Goal: Task Accomplishment & Management: Use online tool/utility

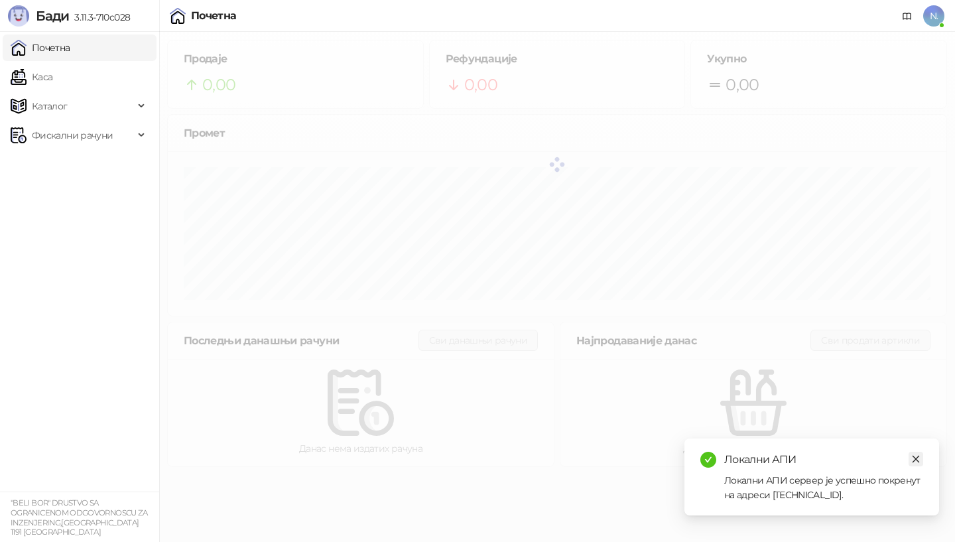
click at [915, 457] on icon "close" at bounding box center [916, 458] width 9 height 9
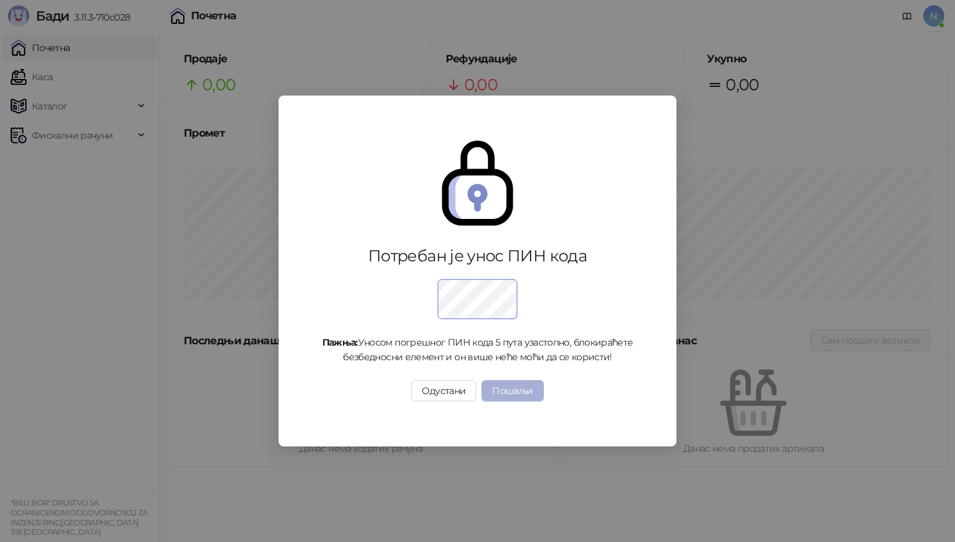
click at [503, 389] on button "Пошаљи" at bounding box center [513, 390] width 62 height 21
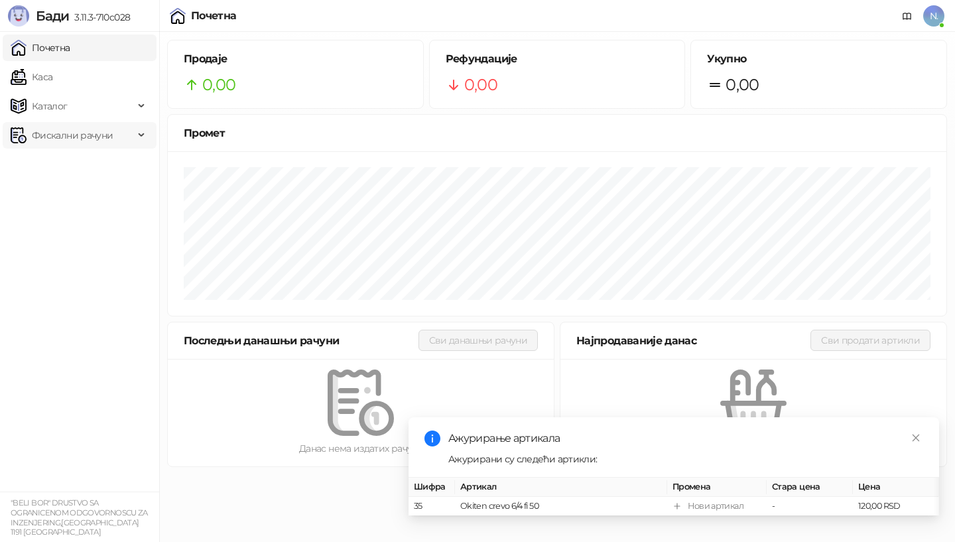
click at [52, 137] on span "Фискални рачуни" at bounding box center [72, 135] width 81 height 27
click at [44, 164] on link "Издати рачуни" at bounding box center [60, 164] width 89 height 27
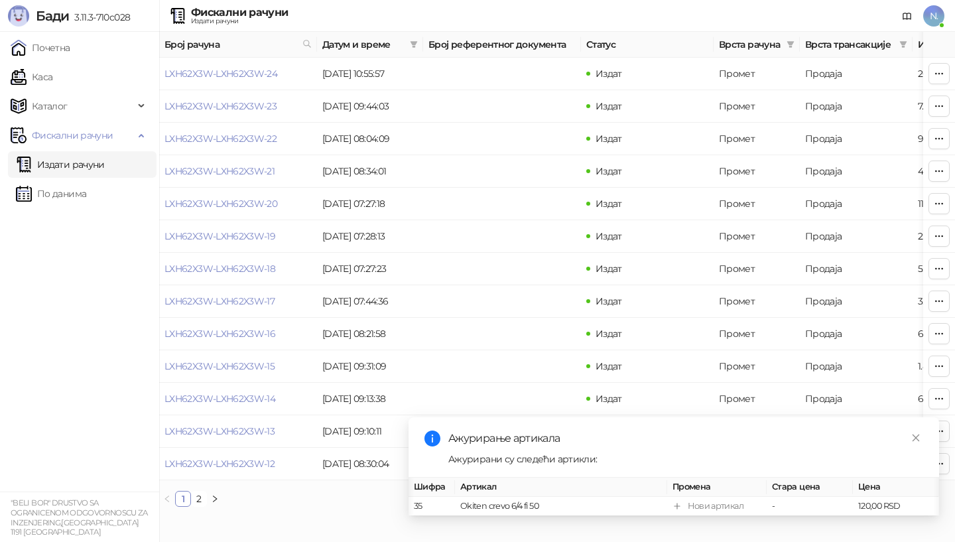
scroll to position [0, 11]
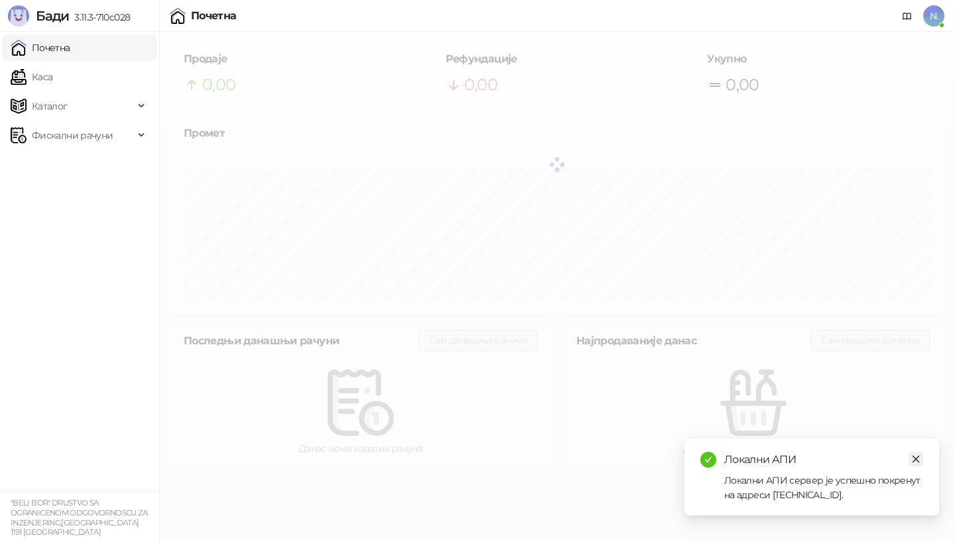
click at [915, 460] on icon "close" at bounding box center [916, 458] width 9 height 9
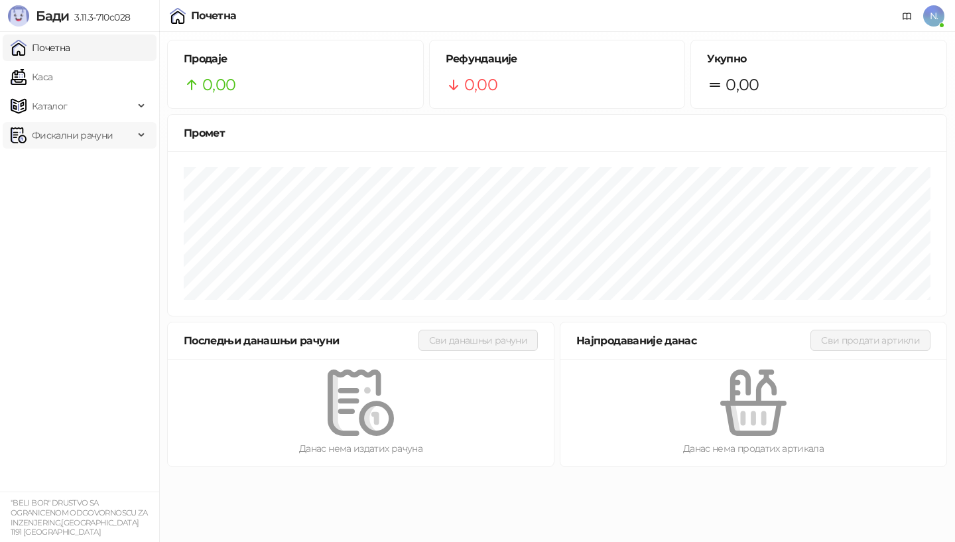
click at [40, 137] on span "Фискални рачуни" at bounding box center [72, 135] width 81 height 27
click at [47, 135] on span "Фискални рачуни" at bounding box center [72, 135] width 81 height 27
click at [47, 165] on link "Издати рачуни" at bounding box center [60, 164] width 89 height 27
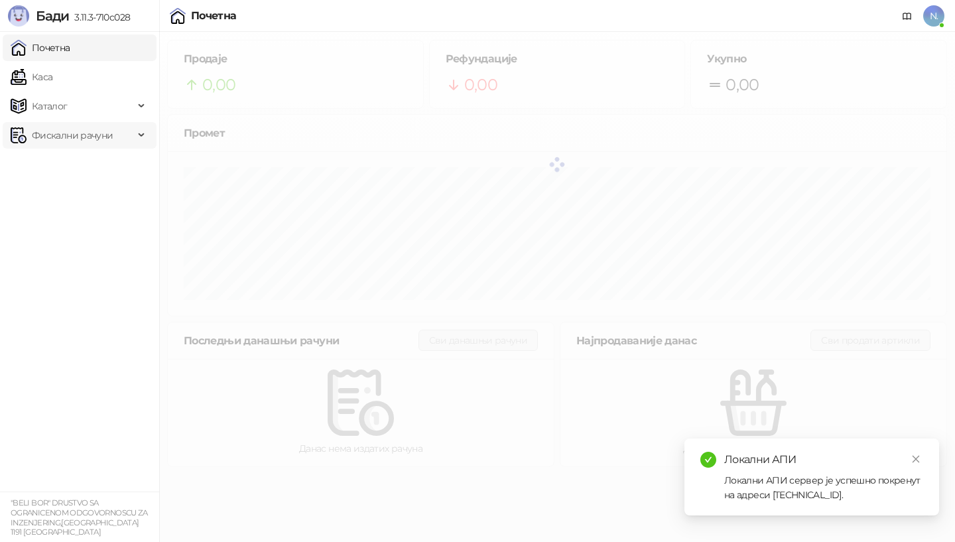
click at [64, 139] on span "Фискални рачуни" at bounding box center [72, 135] width 81 height 27
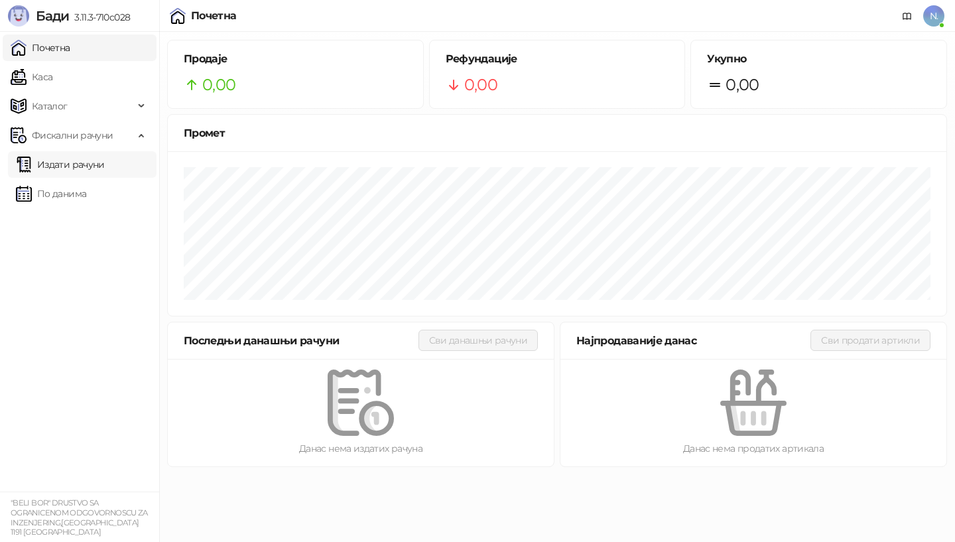
click at [60, 165] on link "Издати рачуни" at bounding box center [60, 164] width 89 height 27
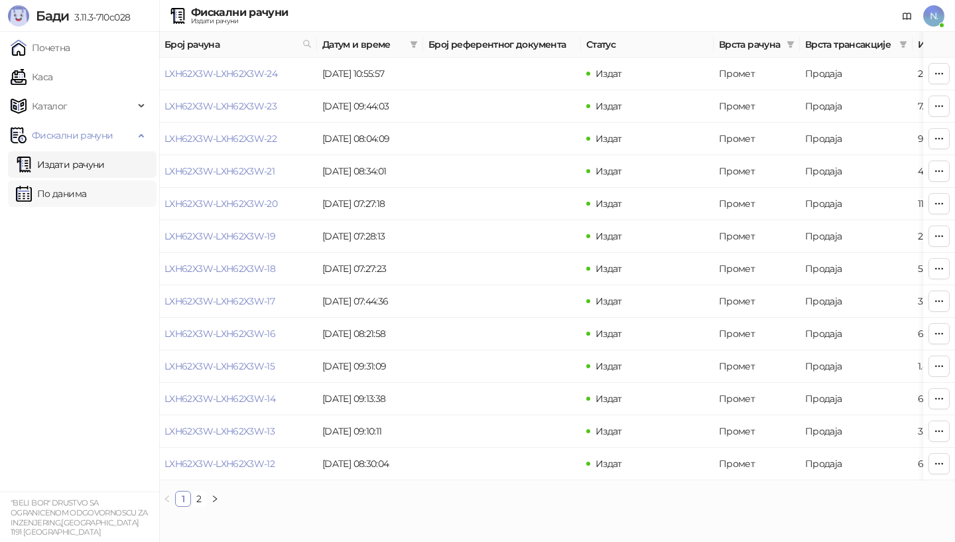
click at [62, 194] on link "По данима" at bounding box center [51, 193] width 70 height 27
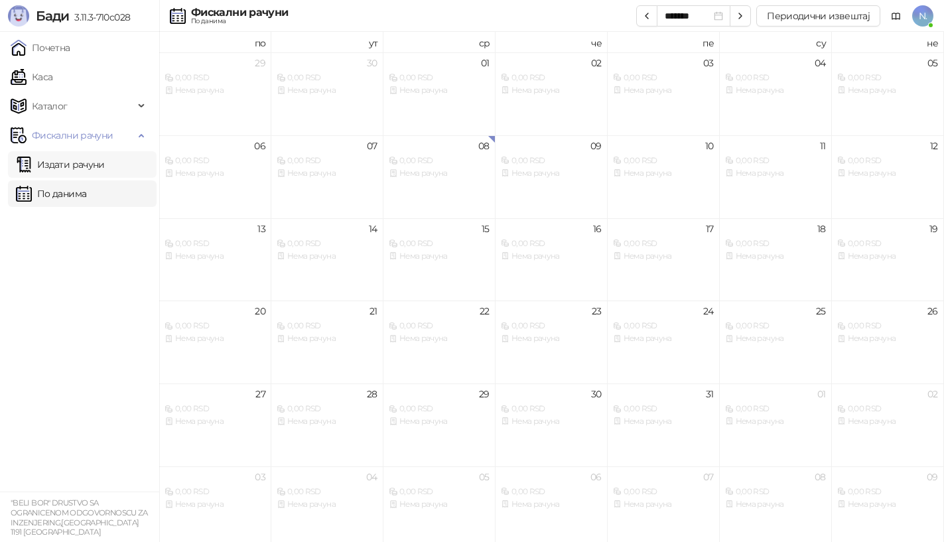
click at [74, 163] on link "Издати рачуни" at bounding box center [60, 164] width 89 height 27
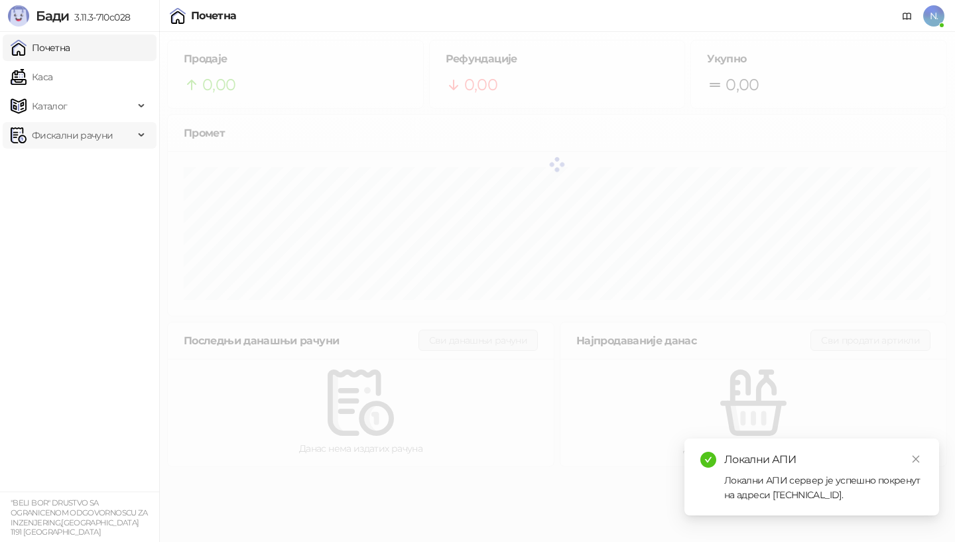
click at [71, 135] on span "Фискални рачуни" at bounding box center [72, 135] width 81 height 27
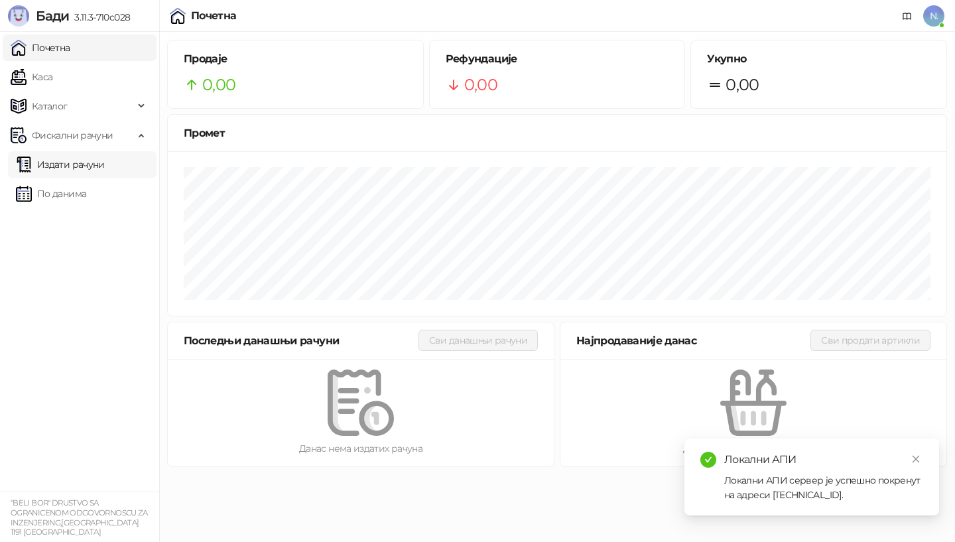
click at [63, 163] on link "Издати рачуни" at bounding box center [60, 164] width 89 height 27
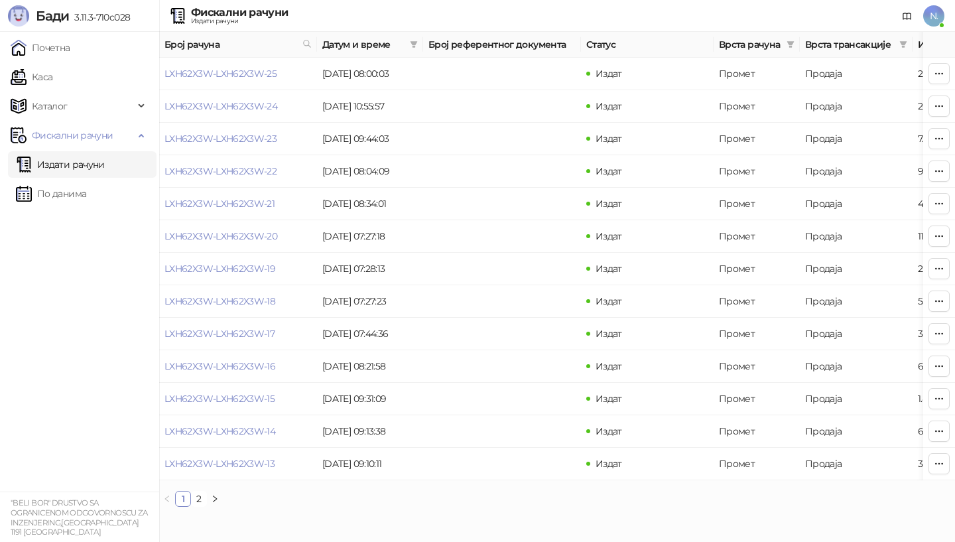
click at [70, 163] on link "Издати рачуни" at bounding box center [60, 164] width 89 height 27
click at [935, 76] on icon "button" at bounding box center [939, 73] width 11 height 11
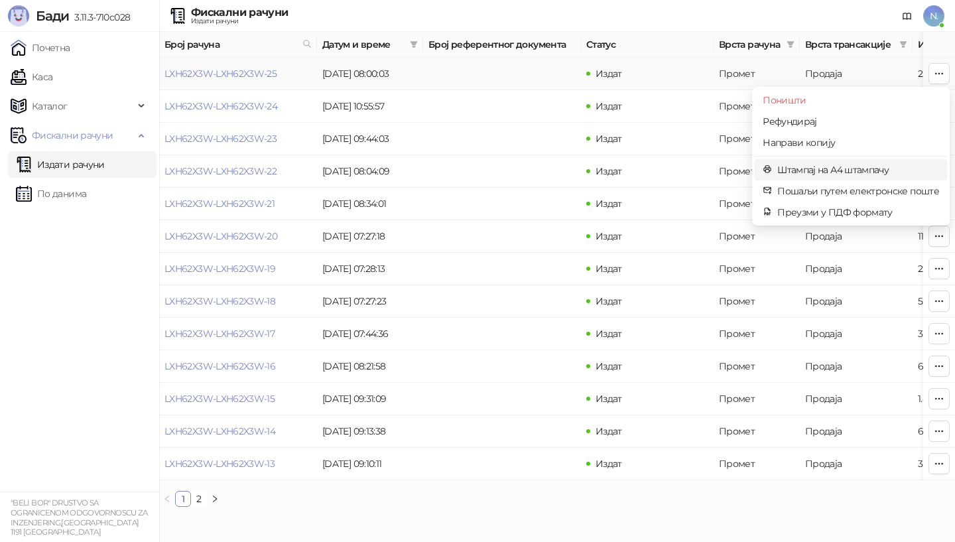
click at [793, 167] on span "Штампај на А4 штампачу" at bounding box center [859, 170] width 162 height 15
